Goal: Task Accomplishment & Management: Manage account settings

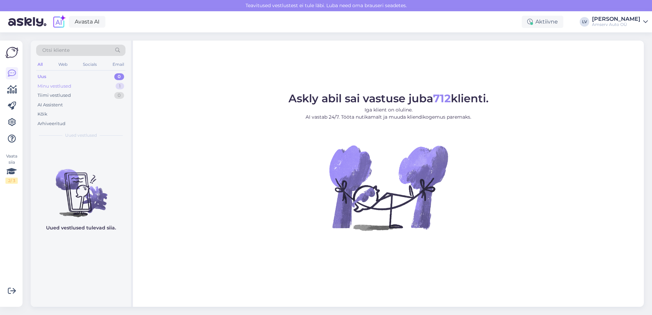
click at [98, 87] on div "Minu vestlused 1" at bounding box center [80, 87] width 89 height 10
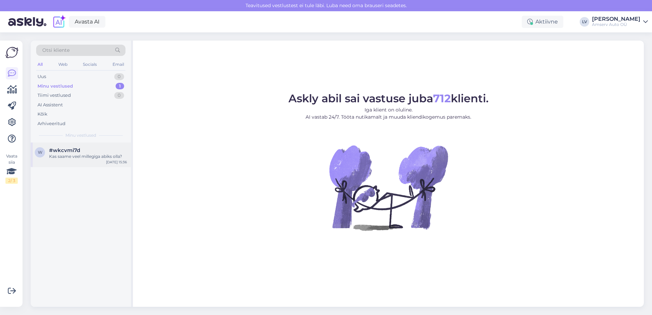
click at [81, 152] on div "#wkcvmi7d" at bounding box center [88, 150] width 78 height 6
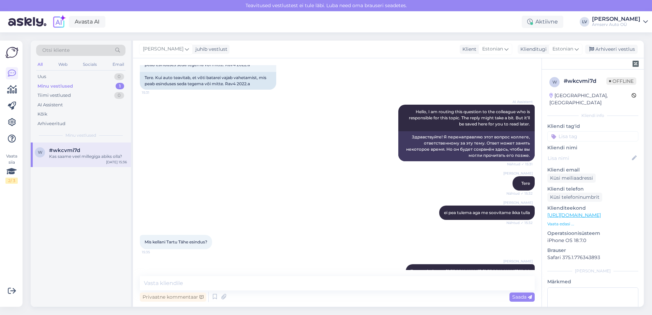
scroll to position [95, 0]
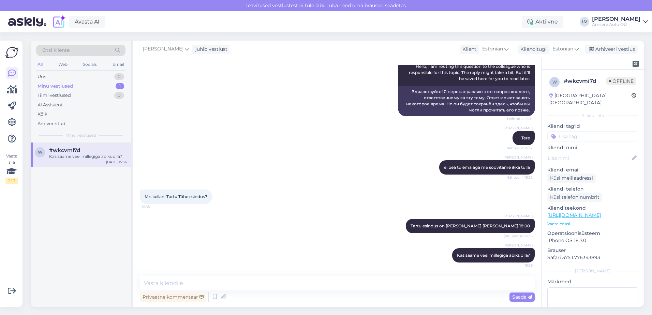
click at [573, 131] on input at bounding box center [593, 136] width 91 height 10
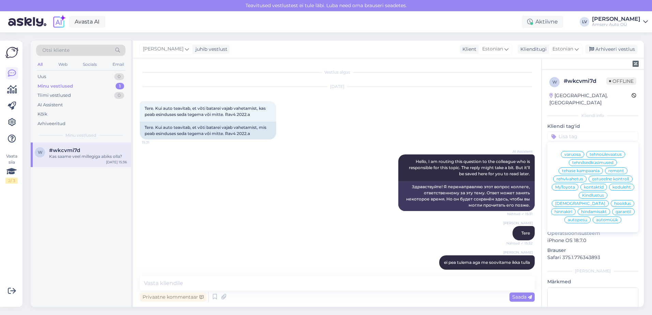
scroll to position [8, 0]
click at [614, 169] on span "remont" at bounding box center [617, 171] width 16 height 4
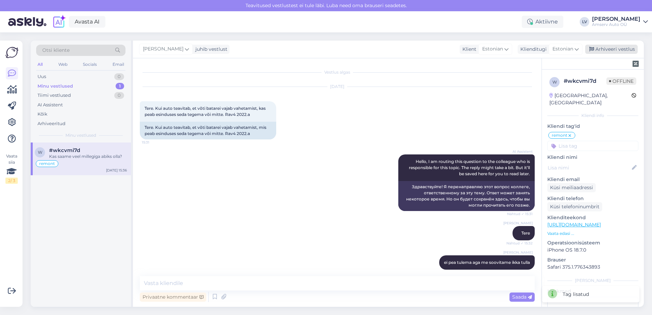
click at [606, 53] on div "Arhiveeri vestlus" at bounding box center [611, 49] width 53 height 9
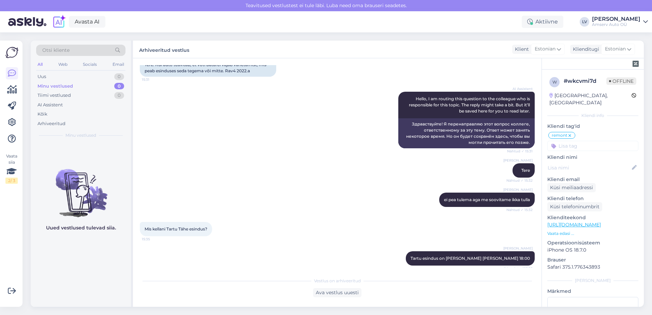
scroll to position [0, 0]
